Goal: Navigation & Orientation: Find specific page/section

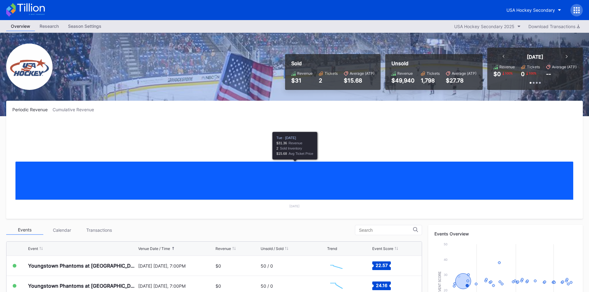
click at [56, 114] on div "Periodic Revenue Cumulative Revenue Created with Highcharts 11.2.0 Chart title …" at bounding box center [294, 160] width 576 height 118
click at [60, 110] on div "Cumulative Revenue" at bounding box center [76, 109] width 46 height 5
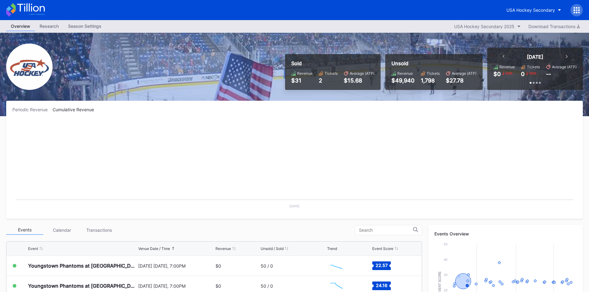
click at [36, 112] on div "Periodic Revenue Cumulative Revenue Created with Highcharts 11.2.0 Chart title …" at bounding box center [294, 160] width 576 height 118
click at [34, 111] on div "Periodic Revenue" at bounding box center [32, 109] width 40 height 5
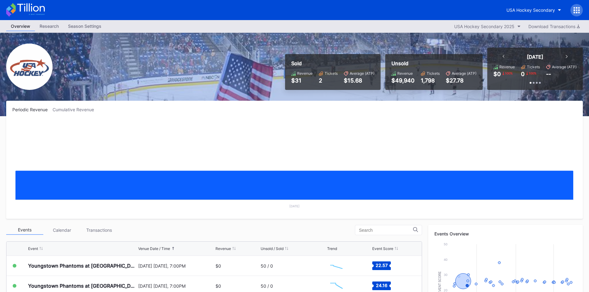
click at [56, 29] on div "Research" at bounding box center [49, 26] width 28 height 9
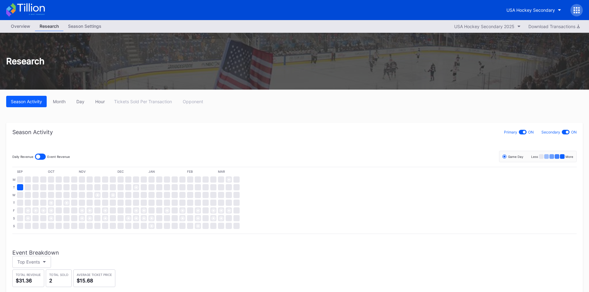
click at [74, 24] on div "Season Settings" at bounding box center [84, 26] width 43 height 9
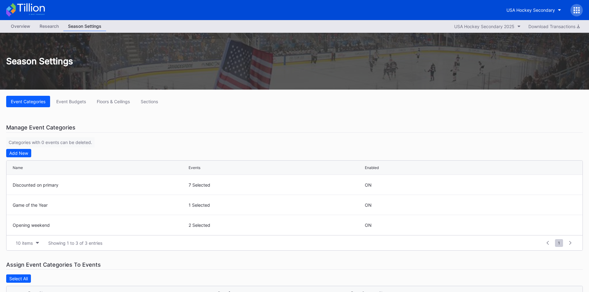
click at [26, 28] on div "Overview" at bounding box center [20, 26] width 29 height 9
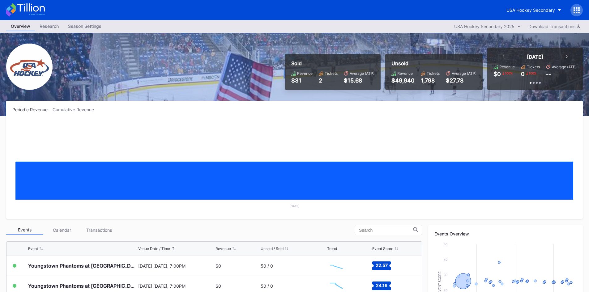
click at [567, 57] on icon at bounding box center [566, 56] width 2 height 3
click at [504, 56] on icon at bounding box center [503, 56] width 2 height 3
click at [80, 110] on div "Cumulative Revenue" at bounding box center [76, 109] width 46 height 5
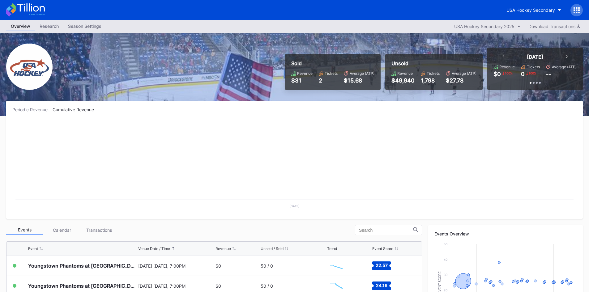
click at [34, 111] on div "Periodic Revenue" at bounding box center [32, 109] width 40 height 5
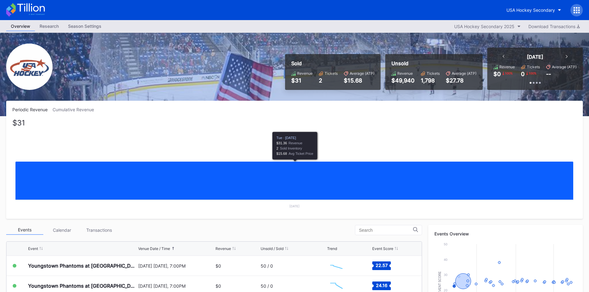
click at [356, 137] on rect "Chart title" at bounding box center [294, 166] width 564 height 93
